Goal: Information Seeking & Learning: Learn about a topic

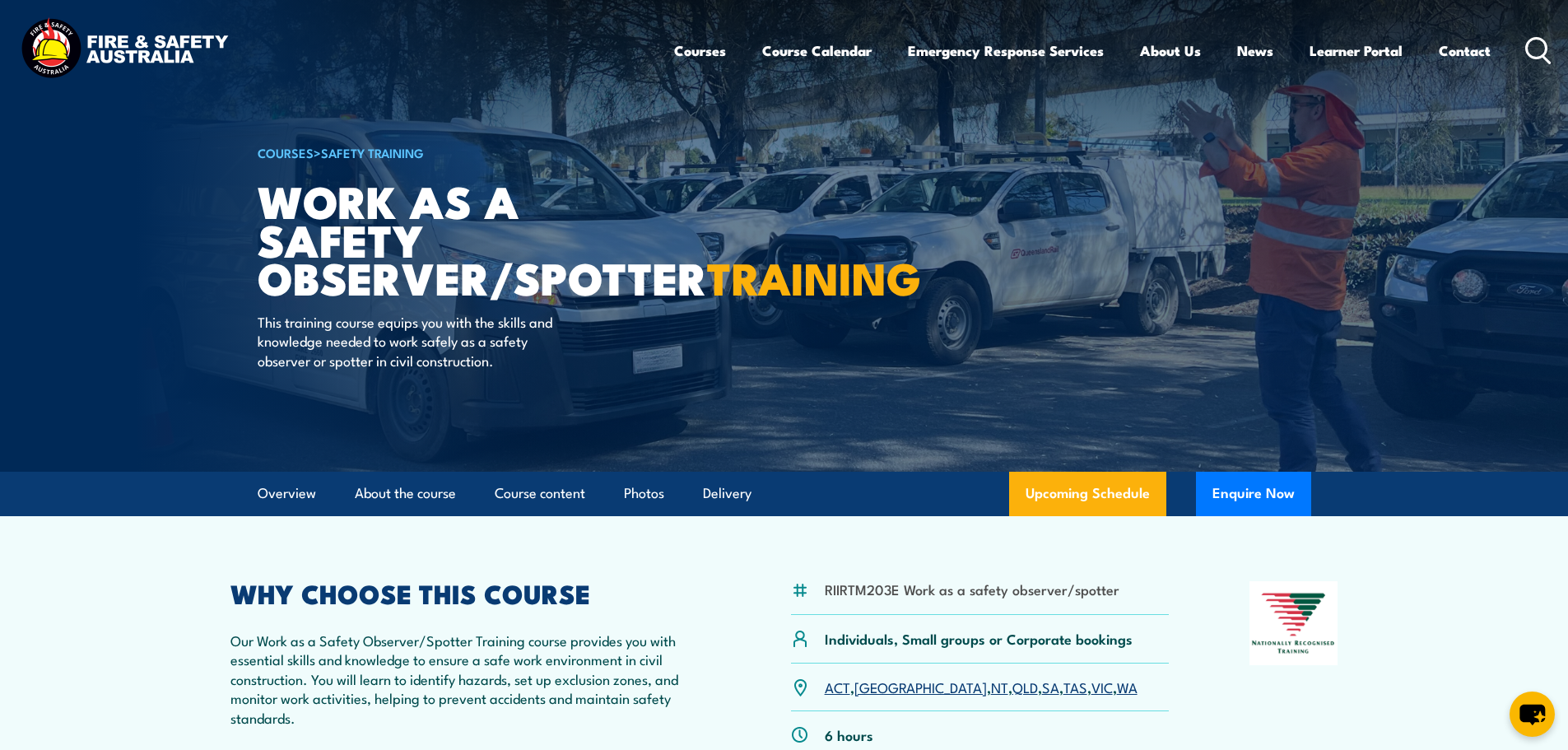
click at [1536, 47] on icon at bounding box center [1537, 51] width 26 height 27
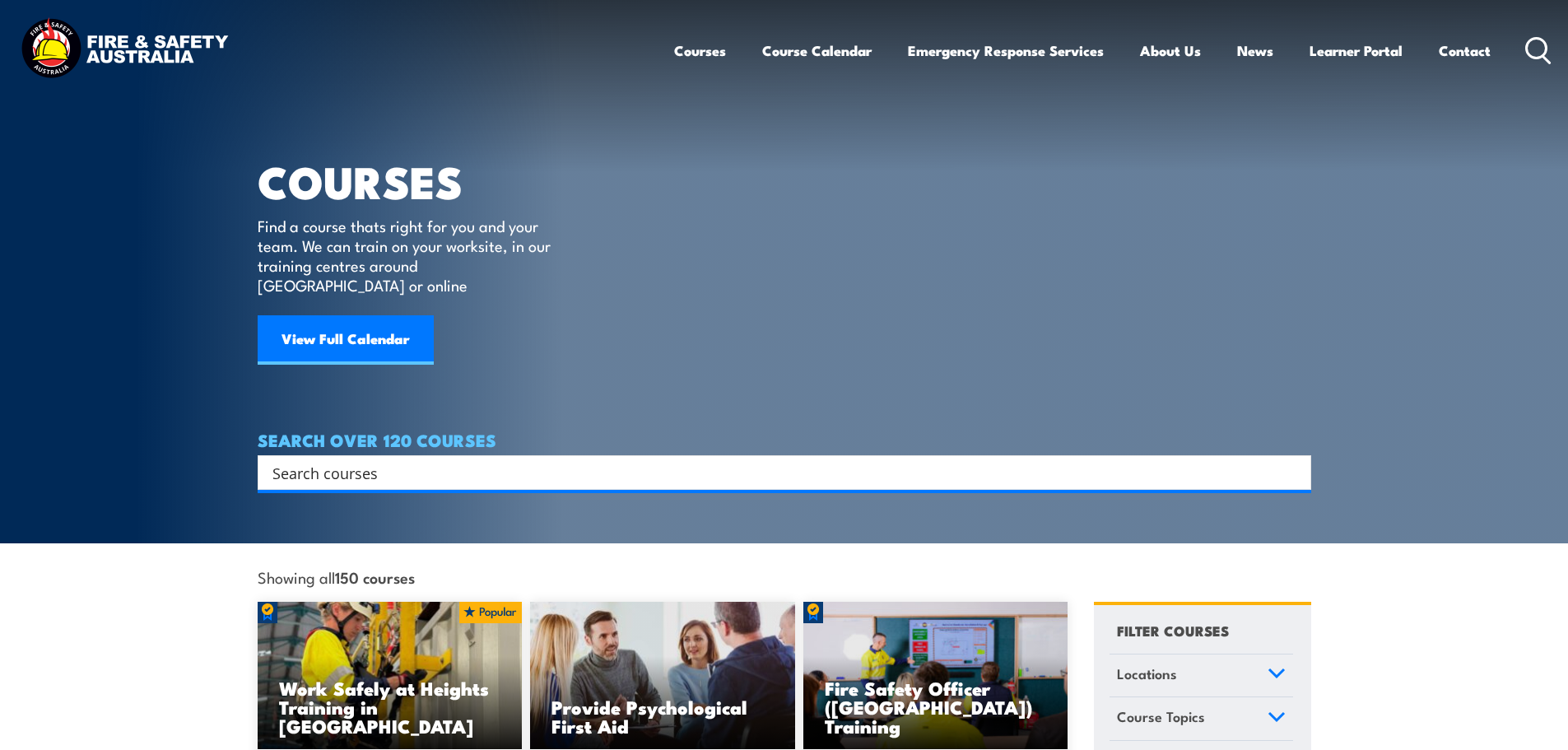
click at [337, 460] on input "Search input" at bounding box center [774, 472] width 1003 height 24
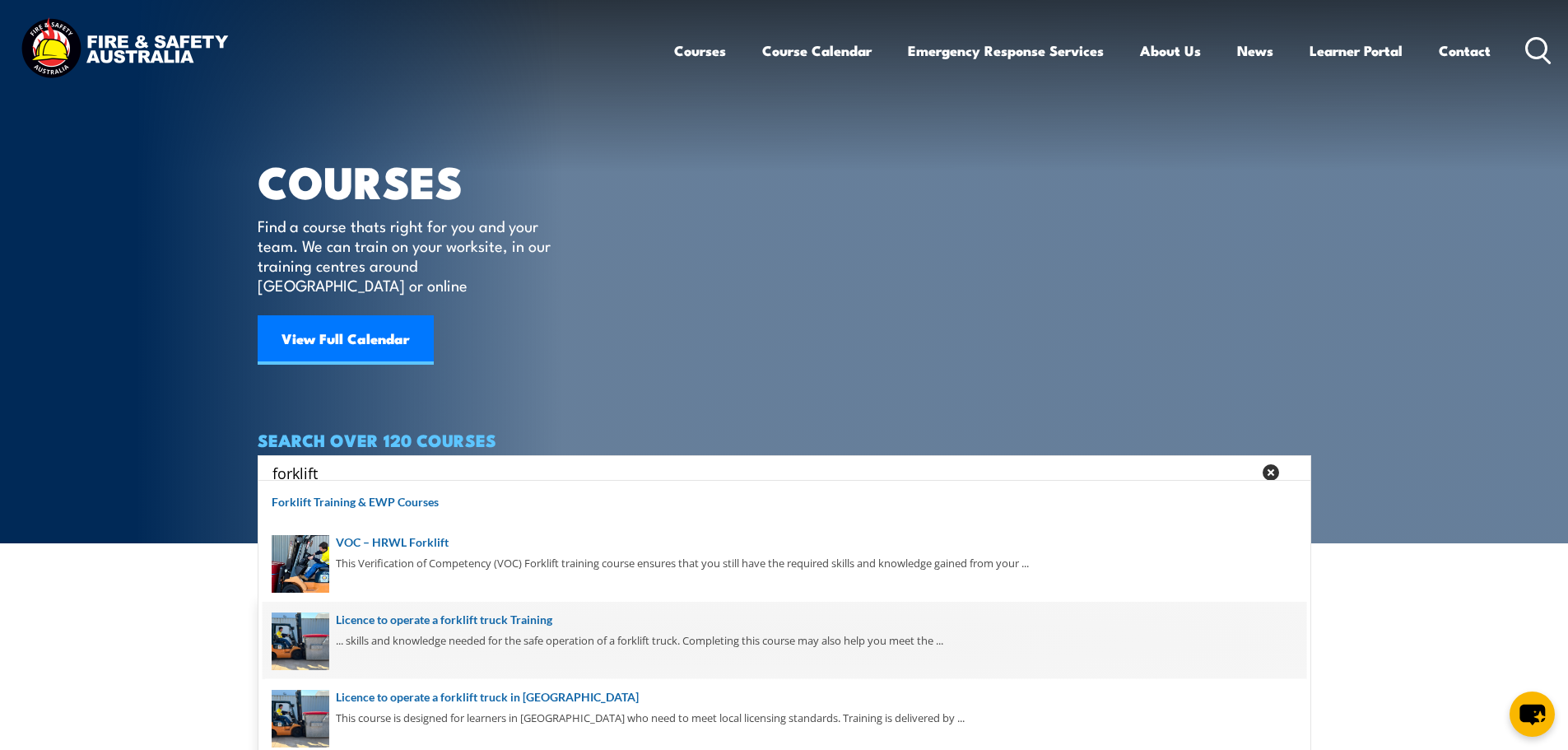
type input "forklift"
click at [465, 620] on span at bounding box center [784, 641] width 1043 height 78
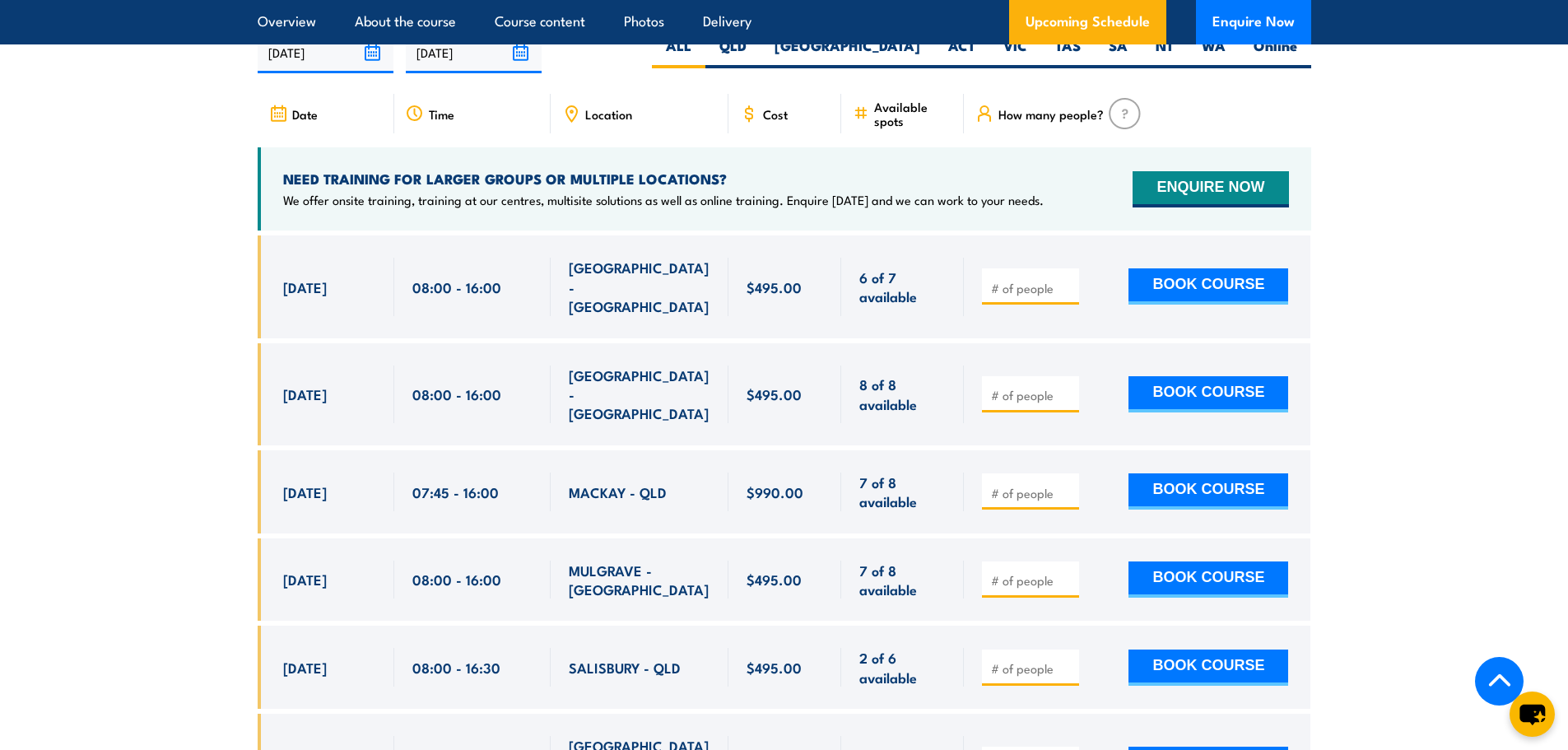
scroll to position [2799, 0]
